Goal: Task Accomplishment & Management: Manage account settings

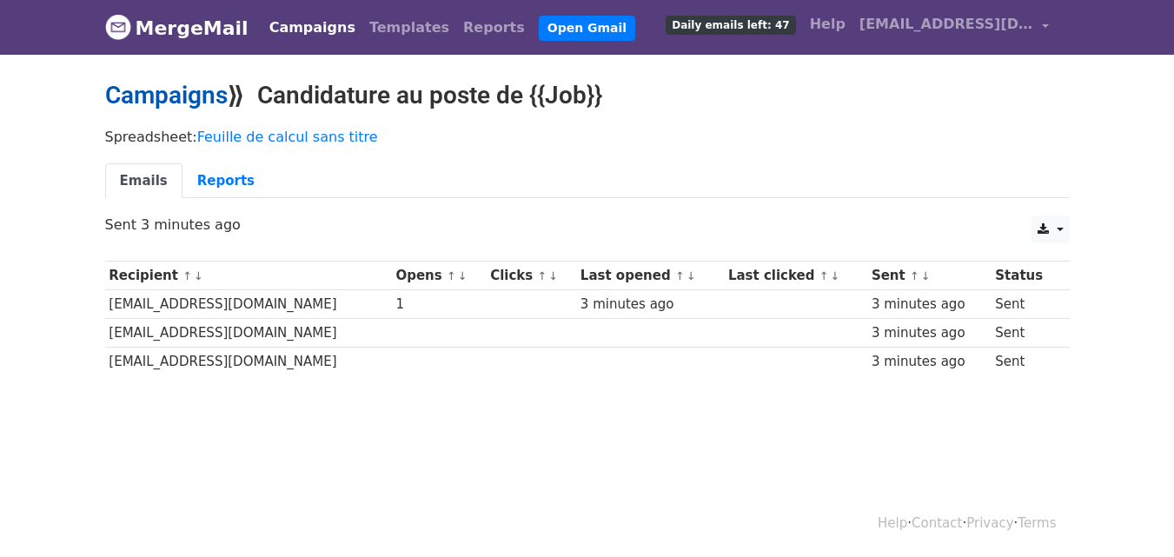
click at [176, 88] on link "Campaigns" at bounding box center [166, 95] width 123 height 29
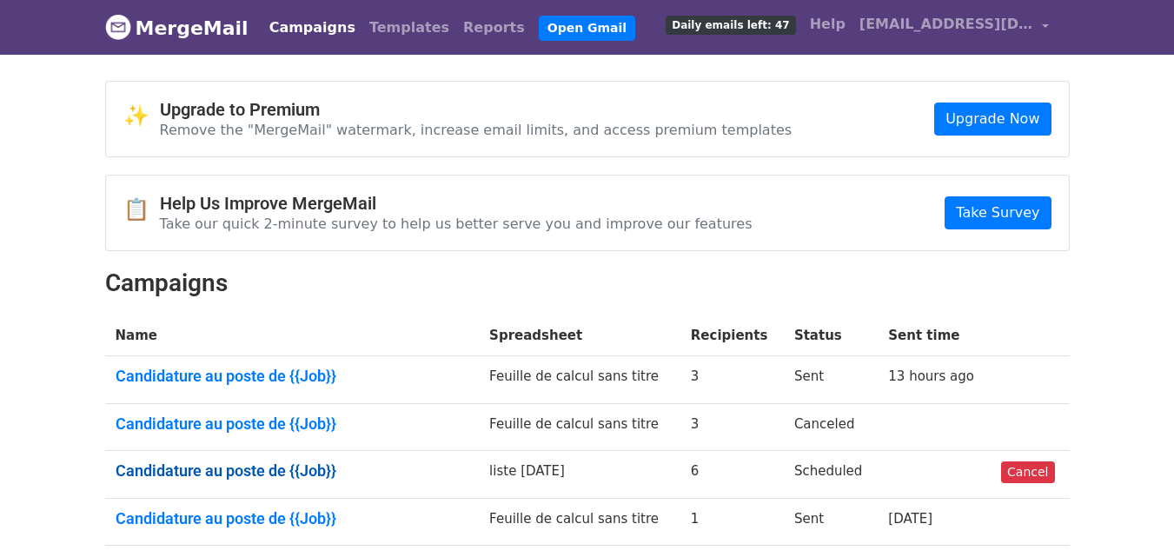
click at [291, 469] on link "Candidature au poste de {{Job}}" at bounding box center [293, 470] width 354 height 19
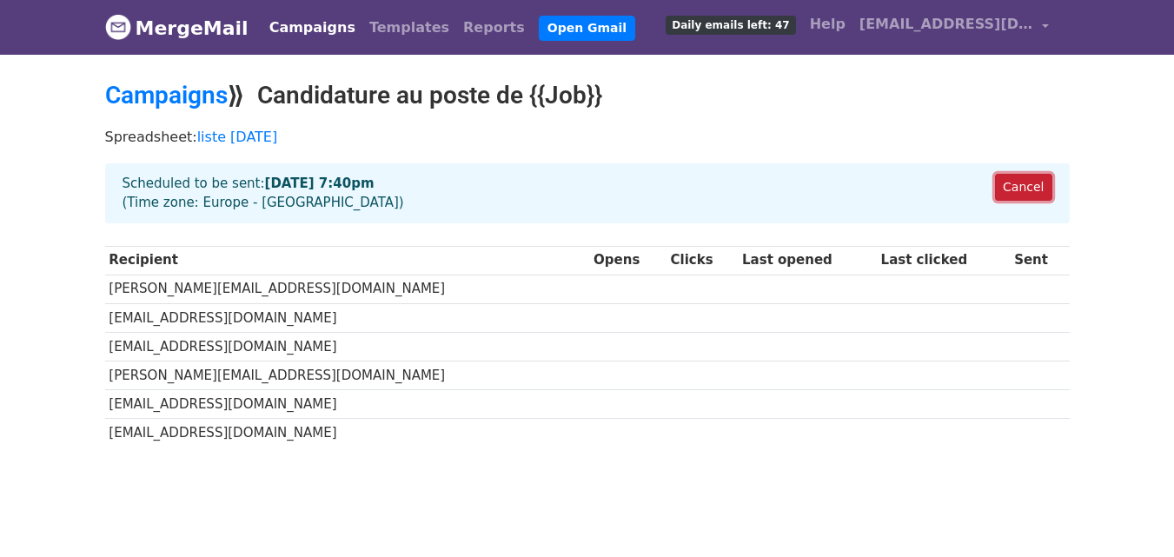
click at [1031, 181] on link "Cancel" at bounding box center [1023, 187] width 56 height 27
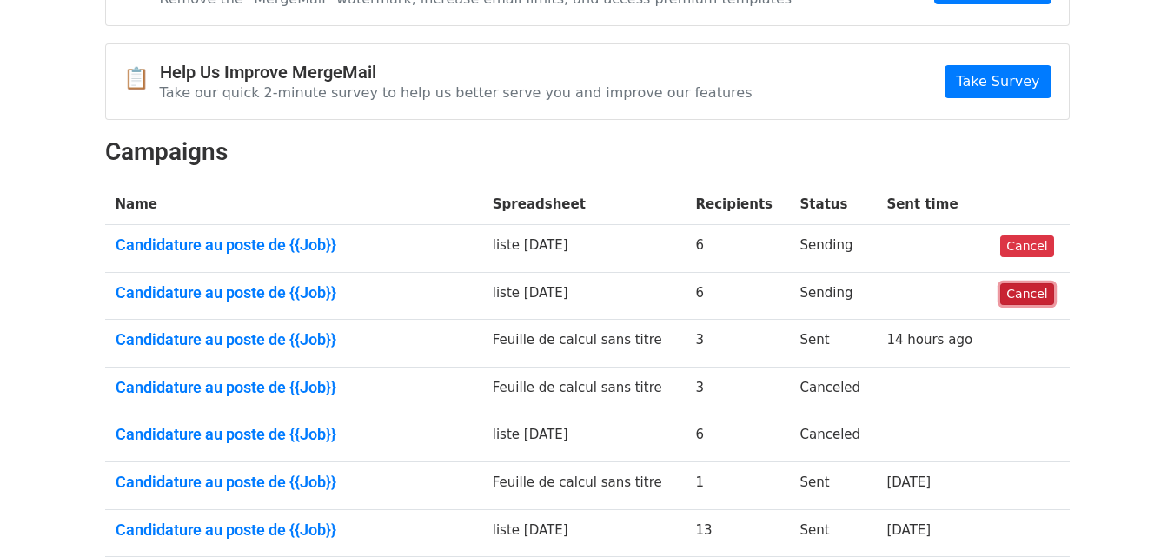
click at [1016, 291] on link "Cancel" at bounding box center [1026, 294] width 53 height 22
